Goal: Task Accomplishment & Management: Use online tool/utility

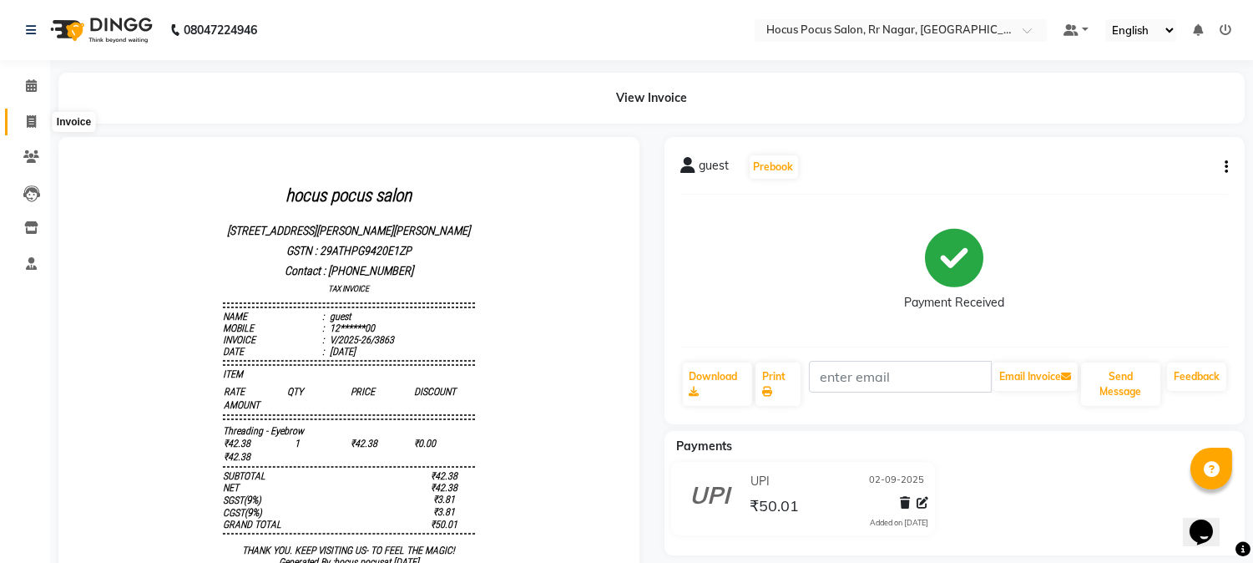
click at [28, 119] on icon at bounding box center [31, 121] width 9 height 13
select select "service"
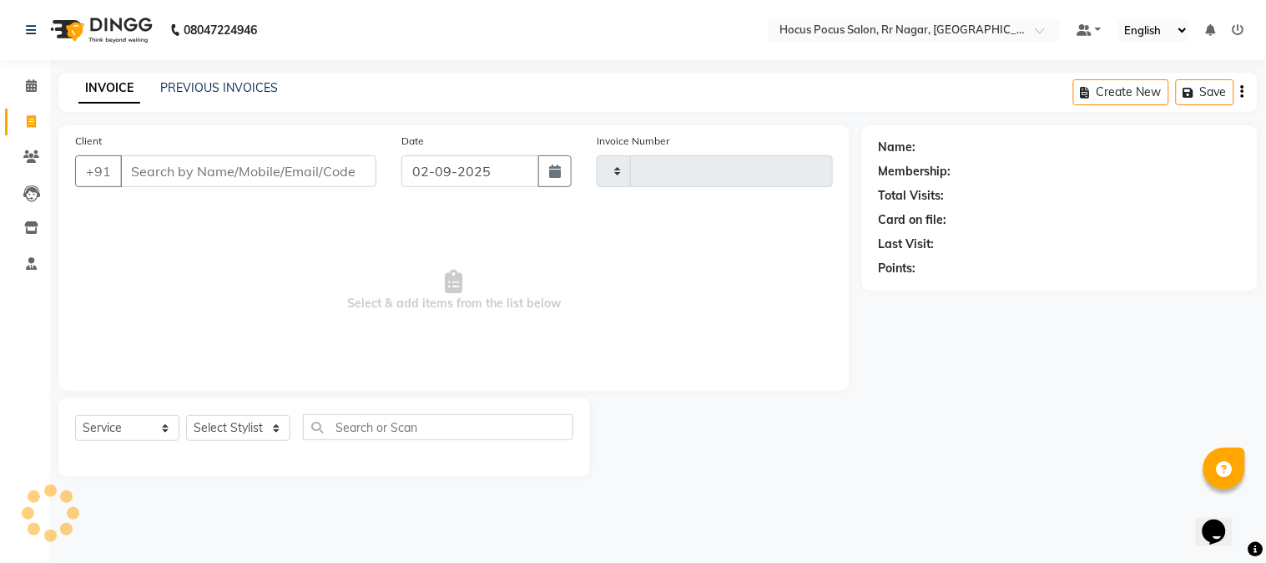
type input "3864"
select select "5019"
click at [230, 172] on input "Client" at bounding box center [248, 171] width 256 height 32
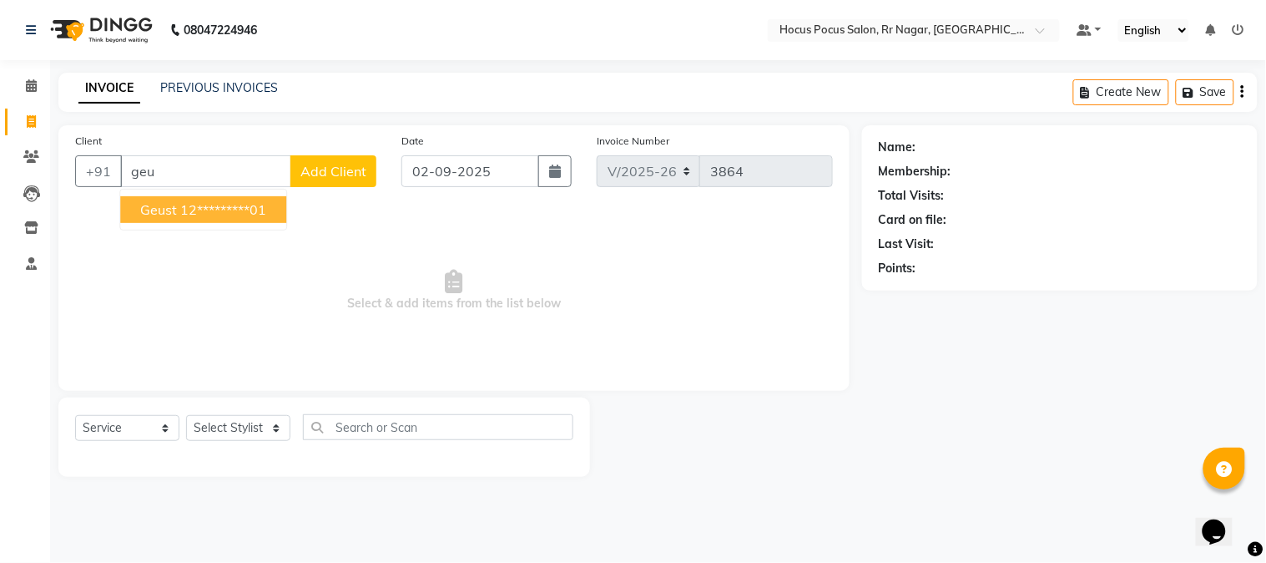
click at [261, 207] on ngb-highlight "12*********01" at bounding box center [223, 209] width 86 height 17
type input "12*********01"
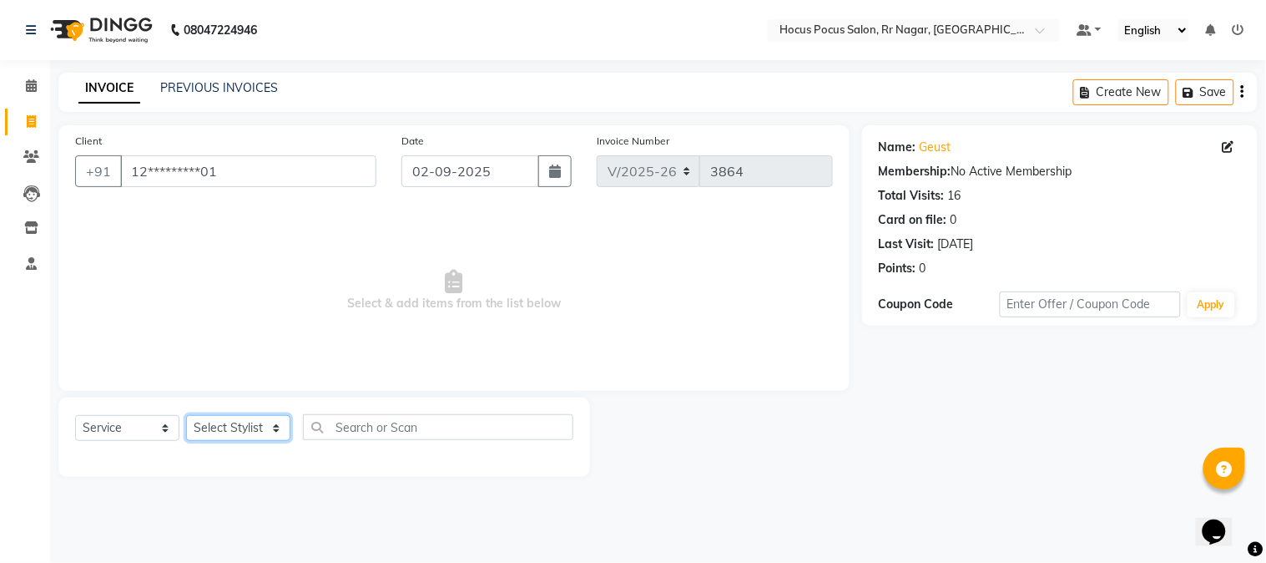
click at [222, 417] on select "Select Stylist [PERSON_NAME] hocus pocus Kushi Maya Neha [PERSON_NAME] [PERSON_…" at bounding box center [238, 428] width 104 height 26
select select "85060"
click at [186, 416] on select "Select Stylist [PERSON_NAME] hocus pocus Kushi Maya Neha [PERSON_NAME] [PERSON_…" at bounding box center [238, 428] width 104 height 26
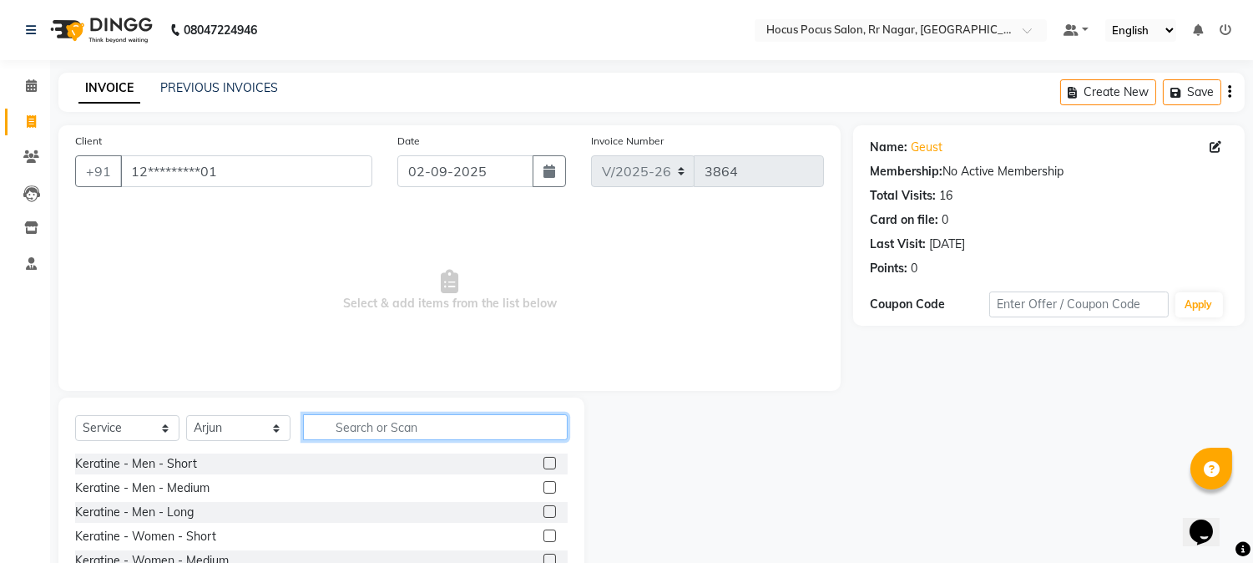
click at [374, 432] on input "text" at bounding box center [435, 427] width 265 height 26
type input "hai"
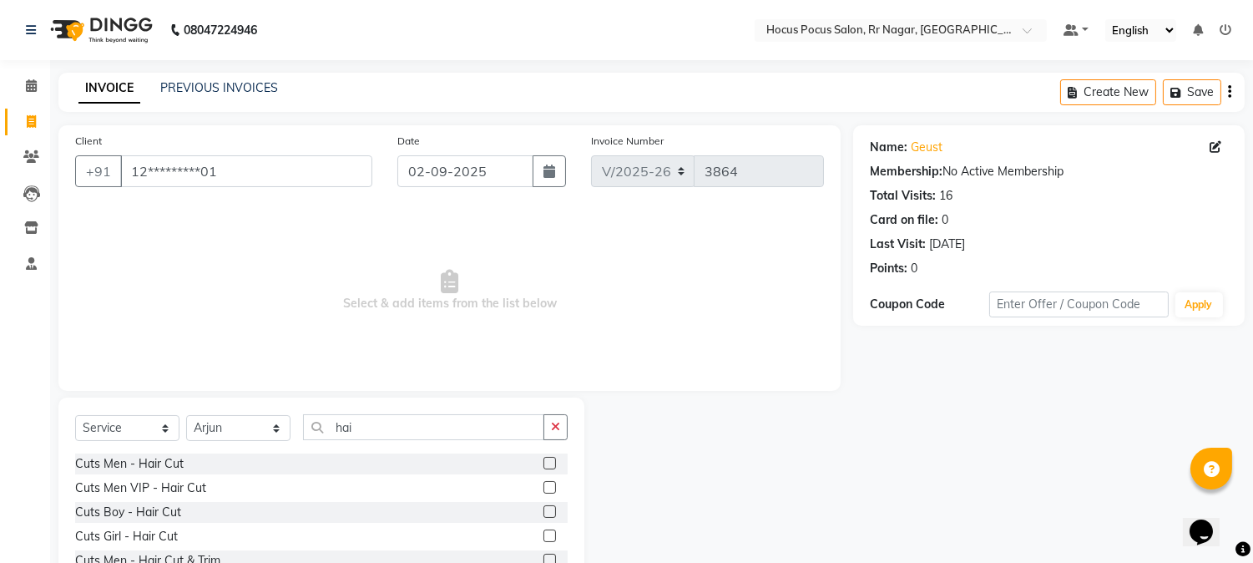
click at [543, 459] on label at bounding box center [549, 463] width 13 height 13
click at [543, 459] on input "checkbox" at bounding box center [548, 463] width 11 height 11
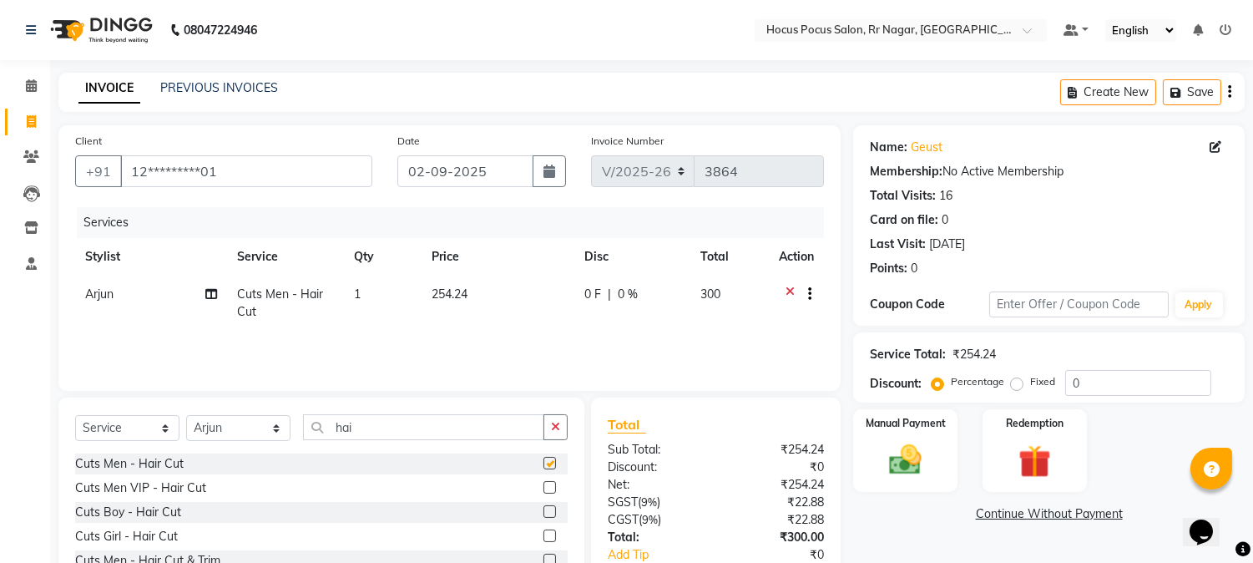
checkbox input "false"
click at [556, 434] on button "button" at bounding box center [555, 427] width 24 height 26
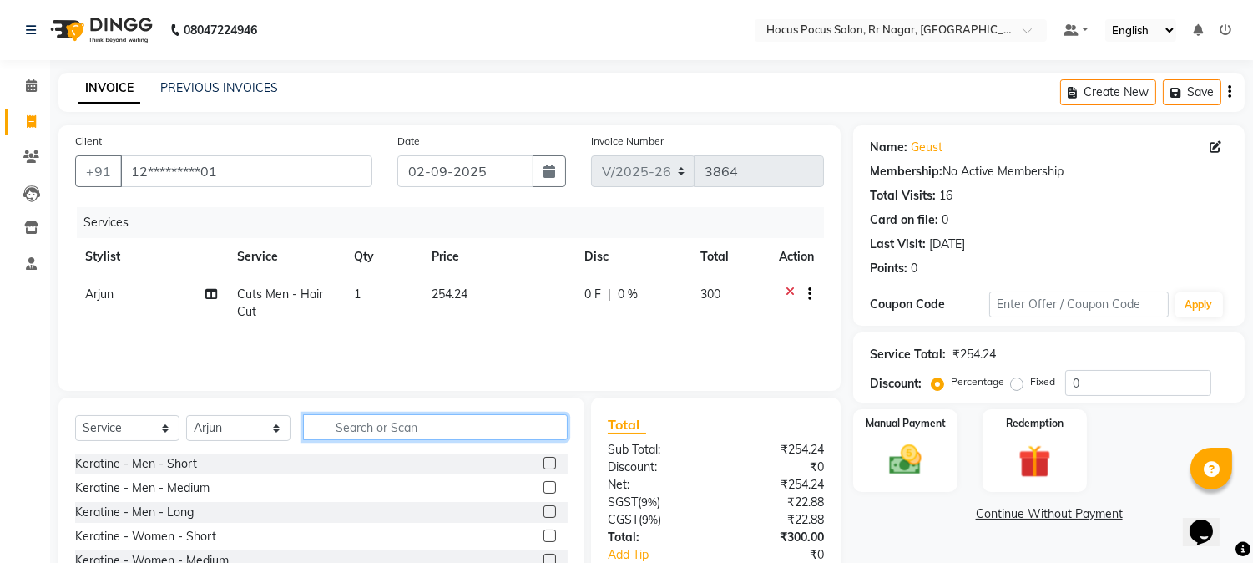
click at [412, 427] on input "text" at bounding box center [435, 427] width 265 height 26
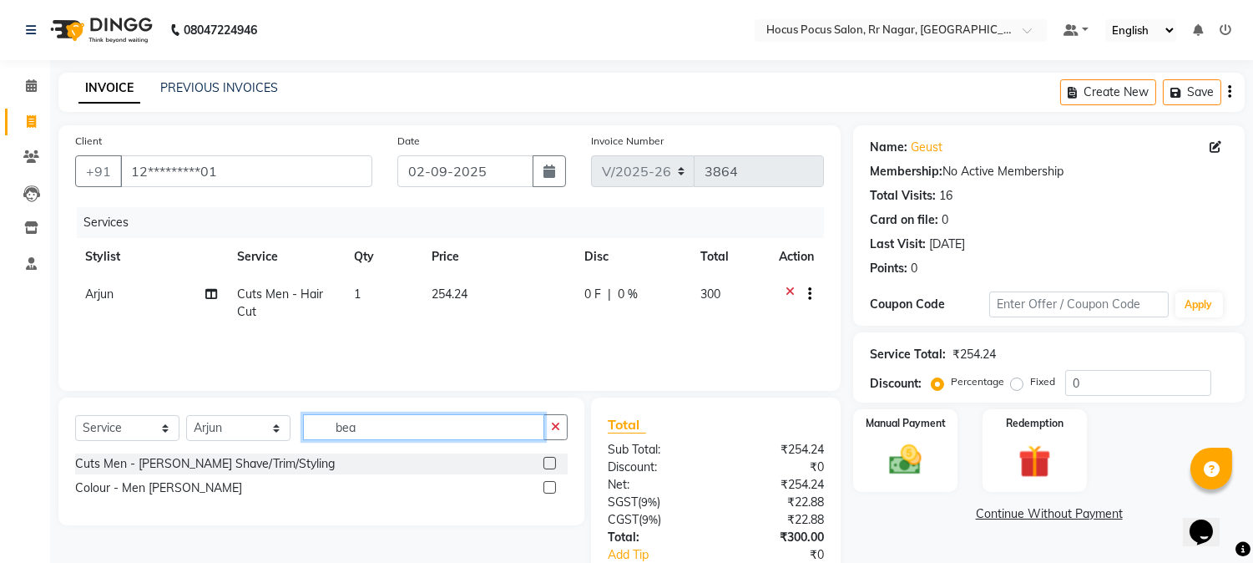
type input "bea"
click at [549, 457] on label at bounding box center [549, 463] width 13 height 13
click at [549, 458] on input "checkbox" at bounding box center [548, 463] width 11 height 11
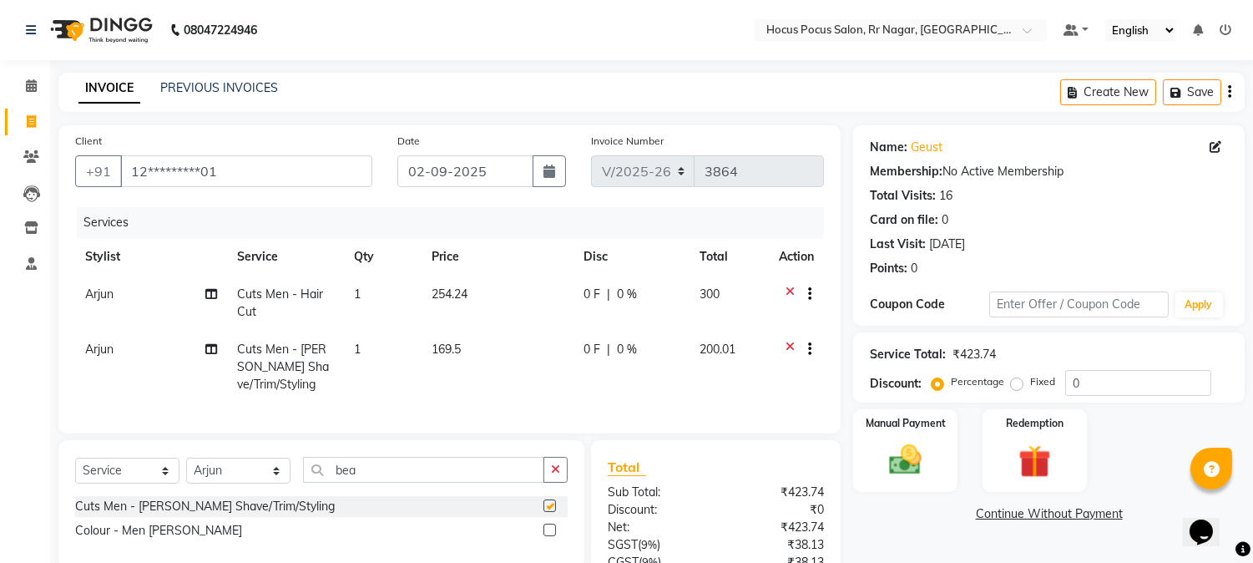
checkbox input "false"
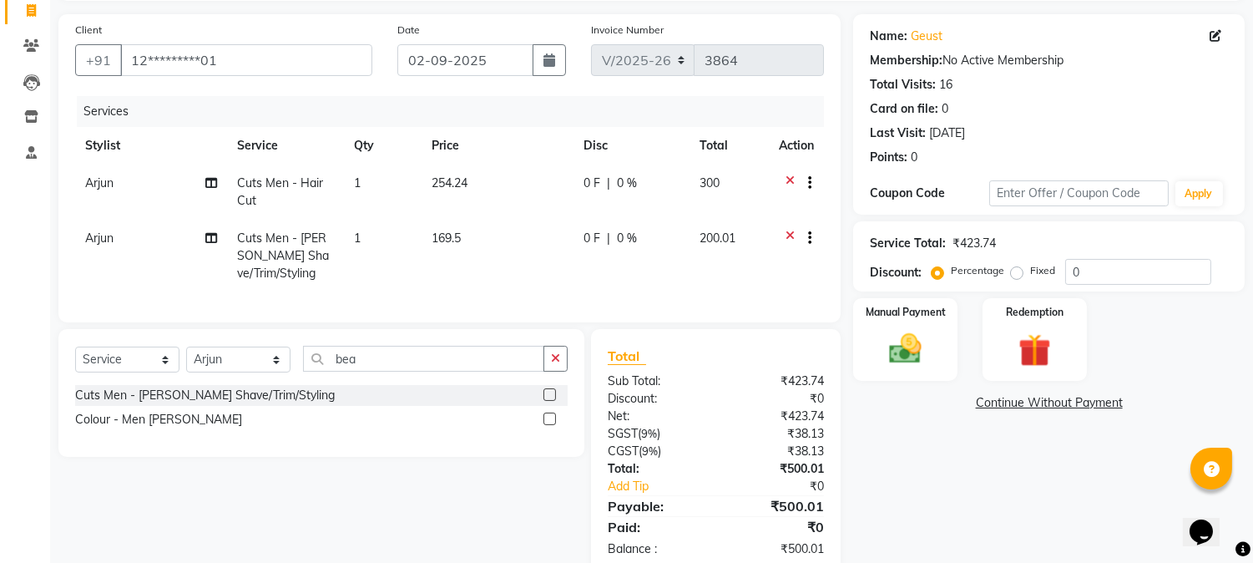
scroll to position [148, 0]
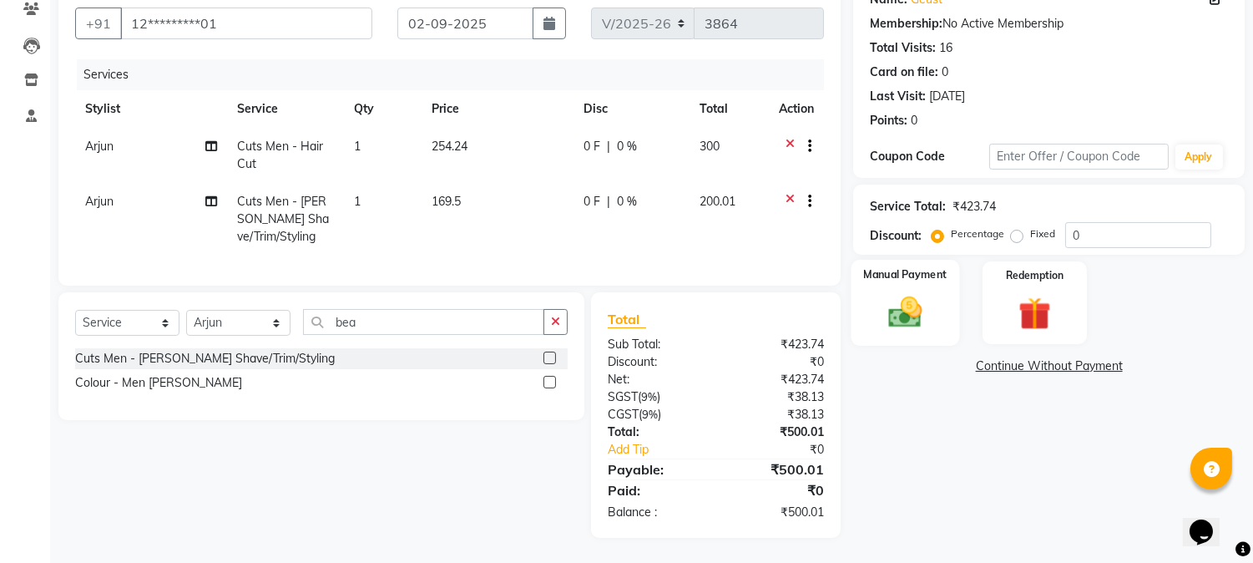
click at [907, 272] on label "Manual Payment" at bounding box center [905, 274] width 83 height 16
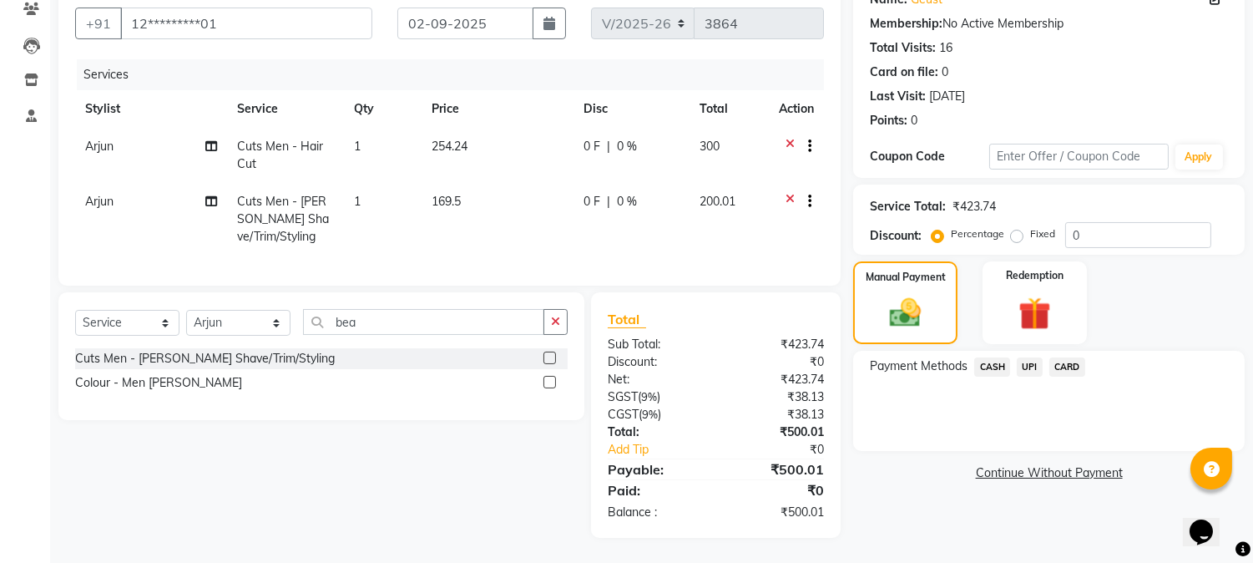
click at [1028, 361] on span "UPI" at bounding box center [1030, 366] width 26 height 19
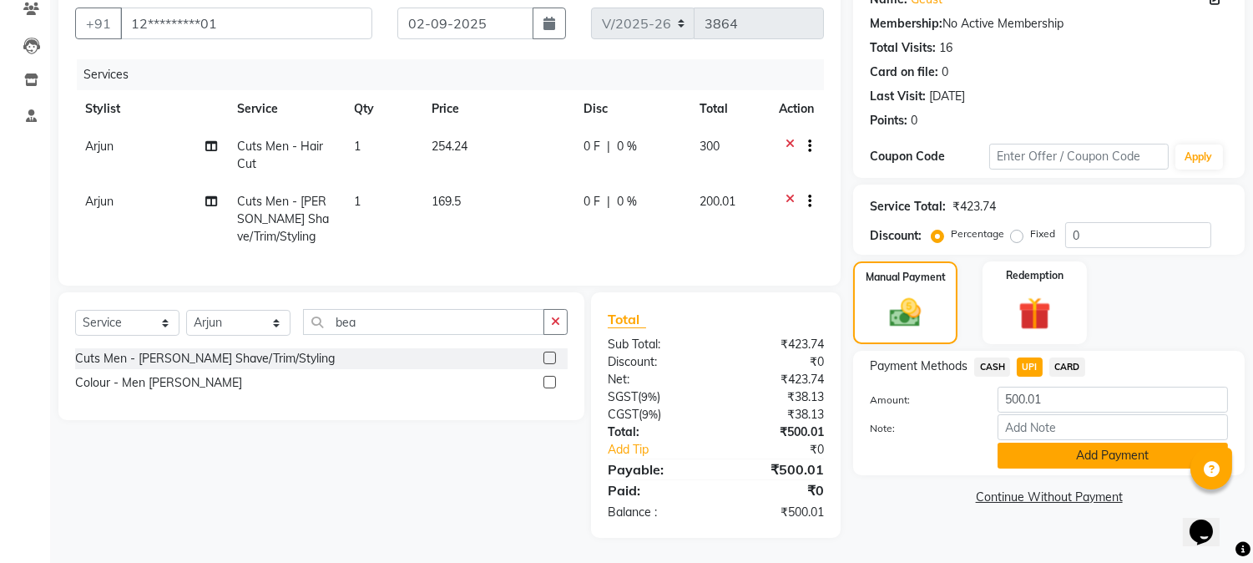
click at [1124, 449] on button "Add Payment" at bounding box center [1113, 455] width 230 height 26
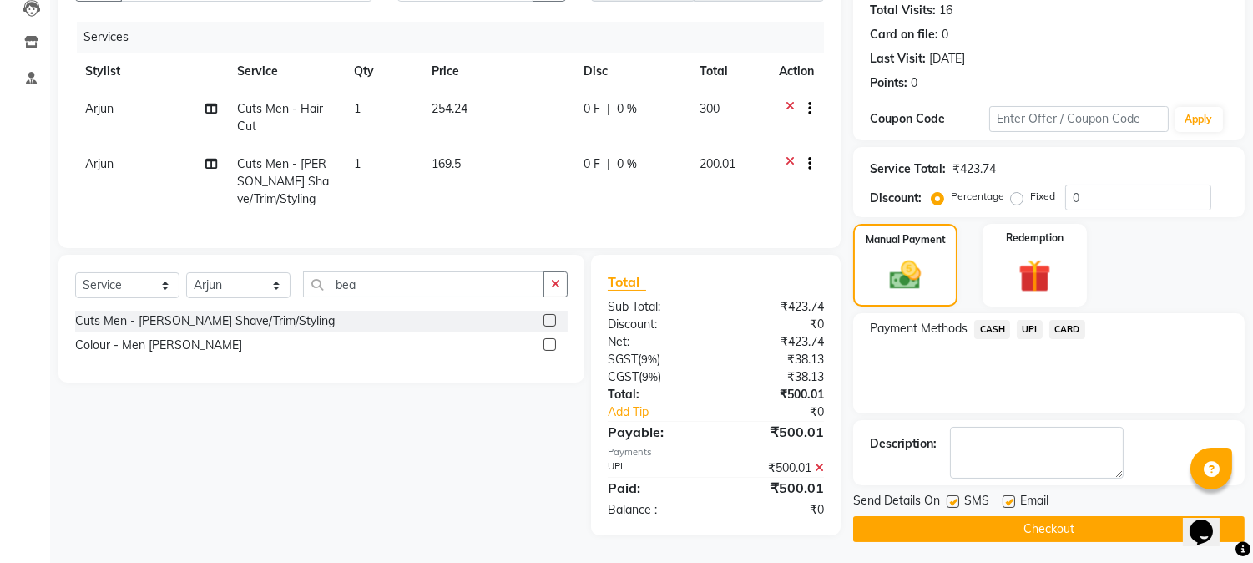
scroll to position [196, 0]
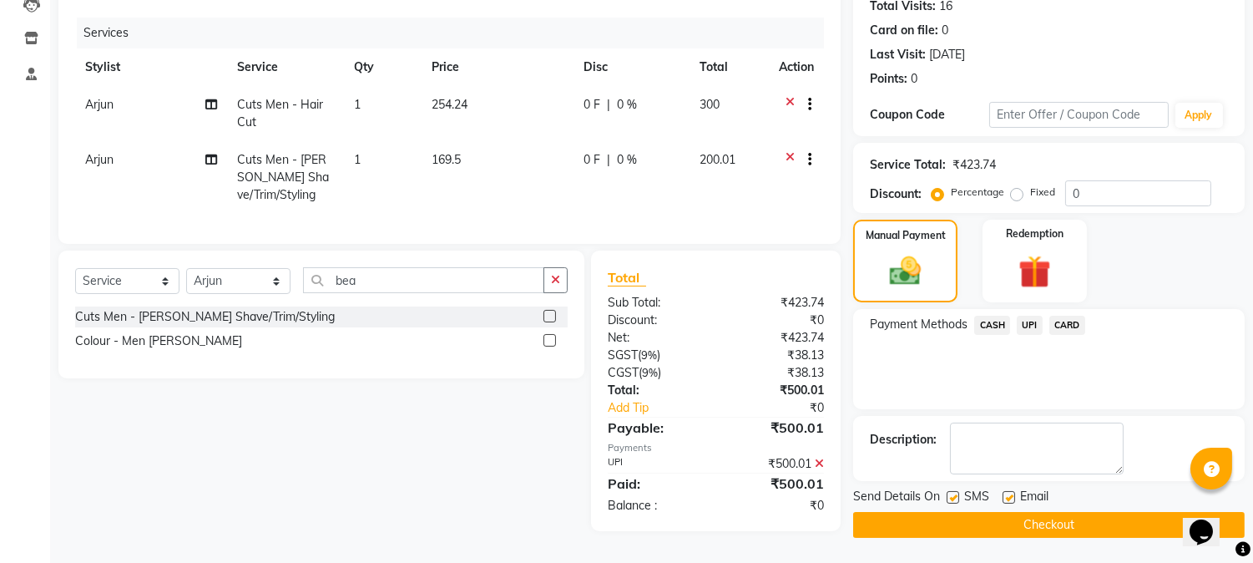
click at [957, 491] on label at bounding box center [953, 497] width 13 height 13
click at [957, 493] on input "checkbox" at bounding box center [952, 498] width 11 height 11
checkbox input "false"
click at [1049, 518] on button "Checkout" at bounding box center [1049, 525] width 392 height 26
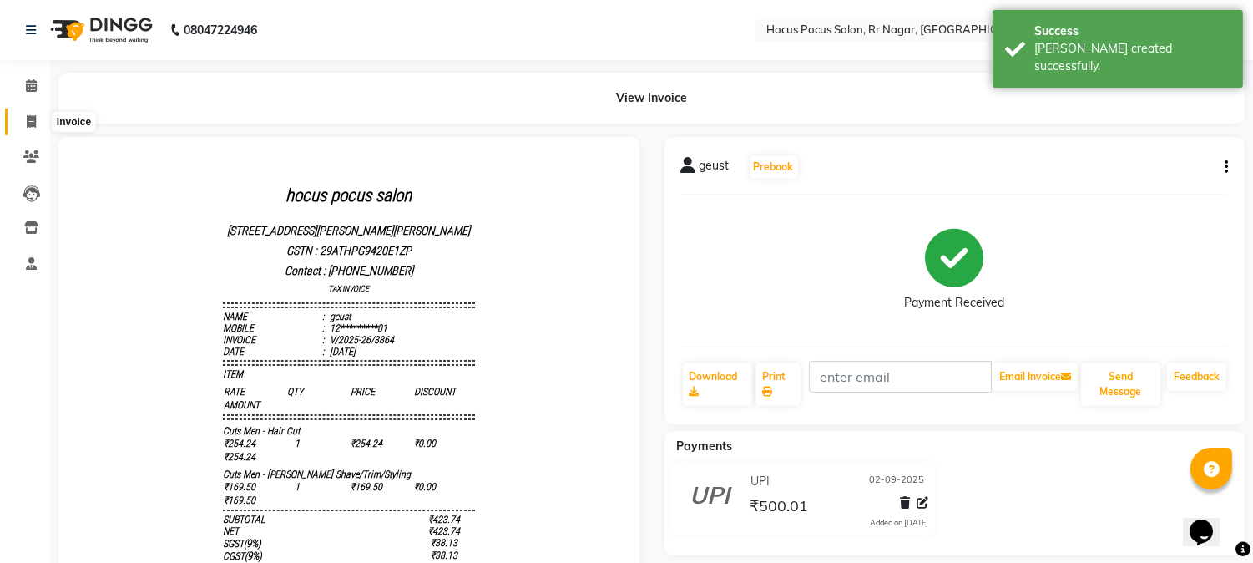
click at [36, 121] on span at bounding box center [31, 122] width 29 height 19
select select "service"
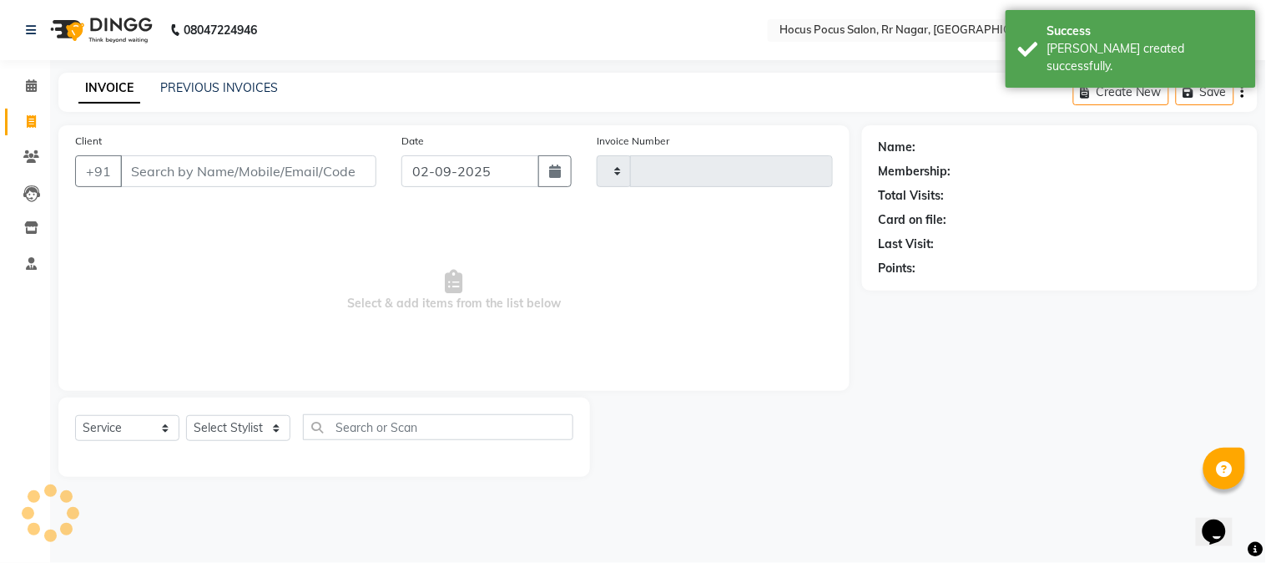
type input "3865"
select select "5019"
